Goal: Navigation & Orientation: Find specific page/section

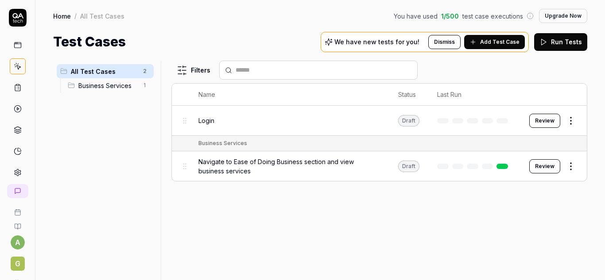
click at [99, 207] on div "All Test Cases 2 Business Services 1" at bounding box center [105, 165] width 104 height 209
click at [92, 84] on span "Business Services" at bounding box center [107, 85] width 59 height 9
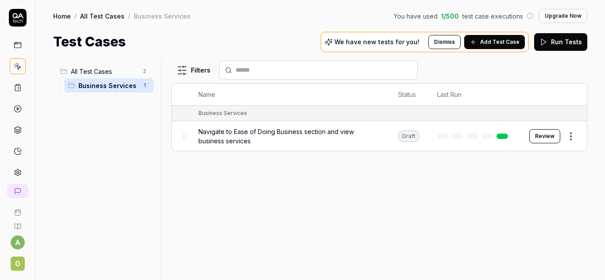
click at [113, 74] on span "All Test Cases" at bounding box center [104, 71] width 67 height 9
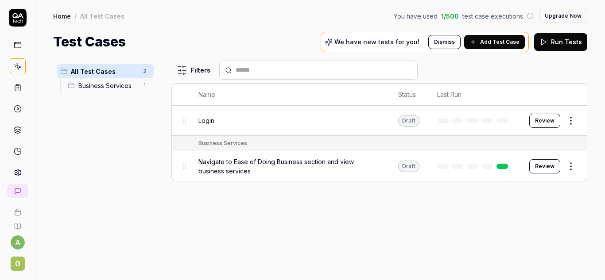
scroll to position [19, 0]
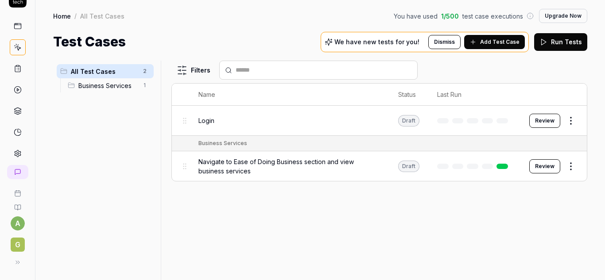
click at [15, 70] on icon at bounding box center [18, 69] width 8 height 8
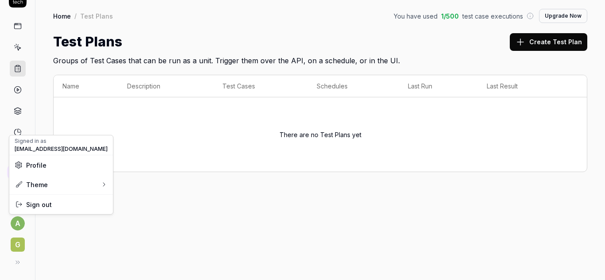
click at [19, 222] on html "a G Home / Test Plans You have used 1 / 500 test case executions Upgrade Now Ho…" at bounding box center [302, 140] width 605 height 280
drag, startPoint x: 112, startPoint y: 235, endPoint x: 30, endPoint y: 234, distance: 82.0
click at [109, 235] on html "a G Home / Test Plans You have used 1 / 500 test case executions Upgrade Now Ho…" at bounding box center [302, 140] width 605 height 280
click at [11, 245] on span "G" at bounding box center [18, 245] width 14 height 14
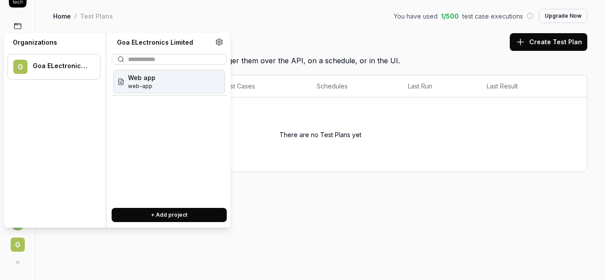
click at [143, 74] on span "Web app" at bounding box center [141, 77] width 27 height 9
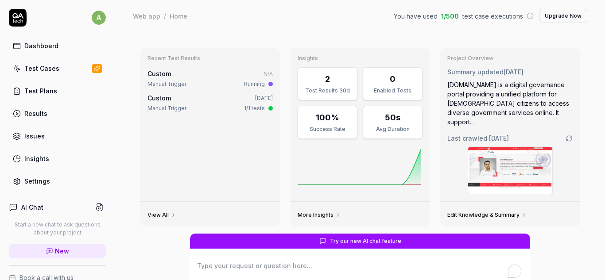
type textarea "*"
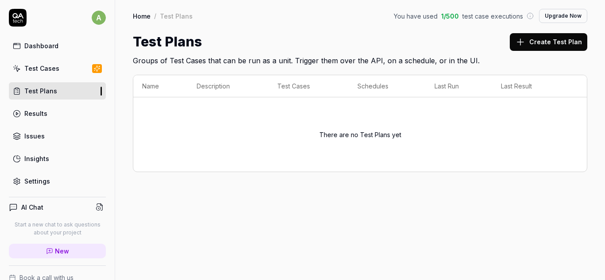
click at [55, 70] on div "Test Cases" at bounding box center [41, 68] width 35 height 9
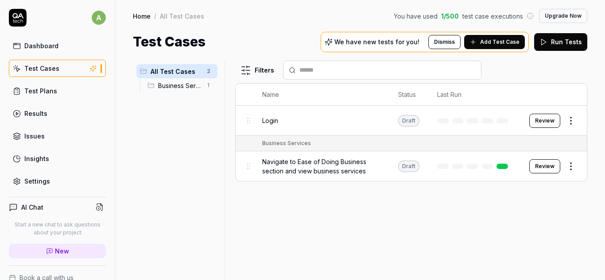
click at [186, 89] on span "Business Services" at bounding box center [179, 85] width 43 height 9
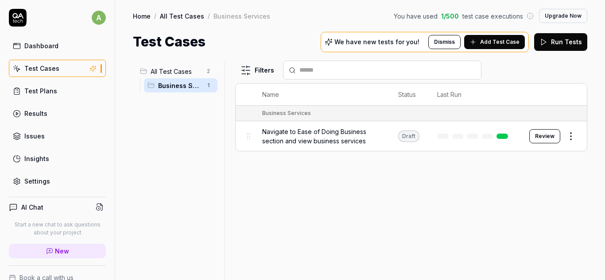
click at [187, 74] on span "All Test Cases" at bounding box center [176, 71] width 51 height 9
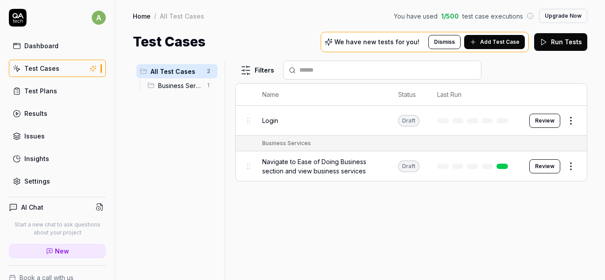
click at [30, 70] on div "Test Cases" at bounding box center [41, 68] width 35 height 9
